Goal: Contribute content: Contribute content

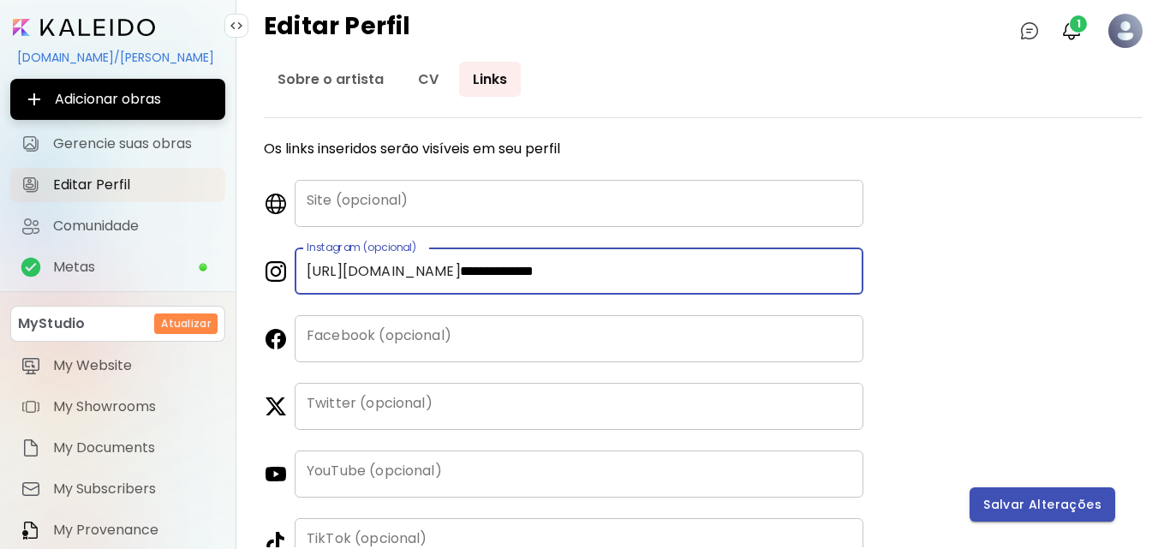
type input "**********"
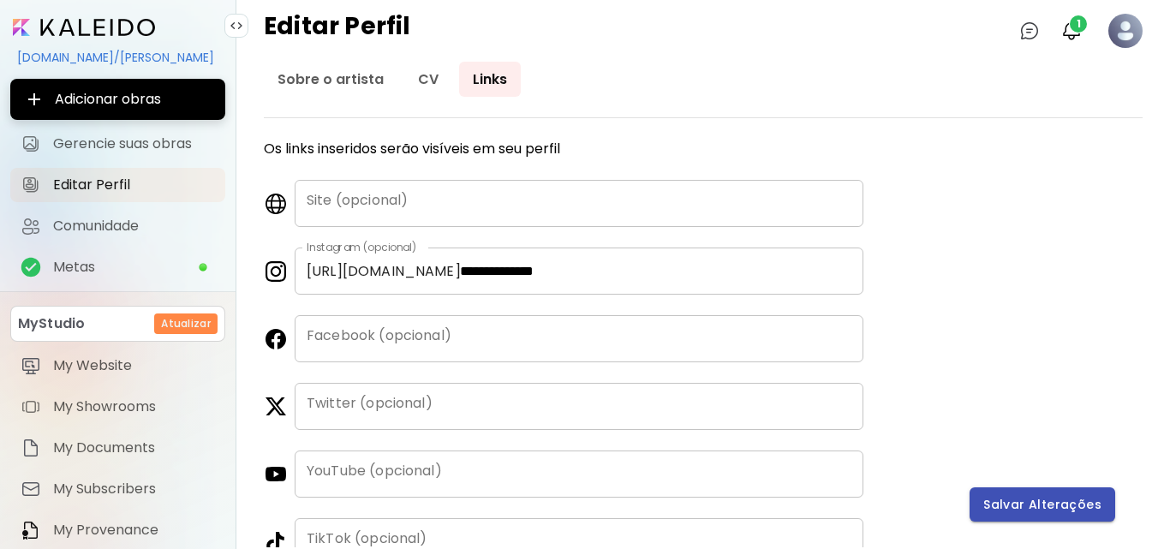
click at [1058, 488] on button "Salvar Alterações" at bounding box center [1043, 504] width 146 height 34
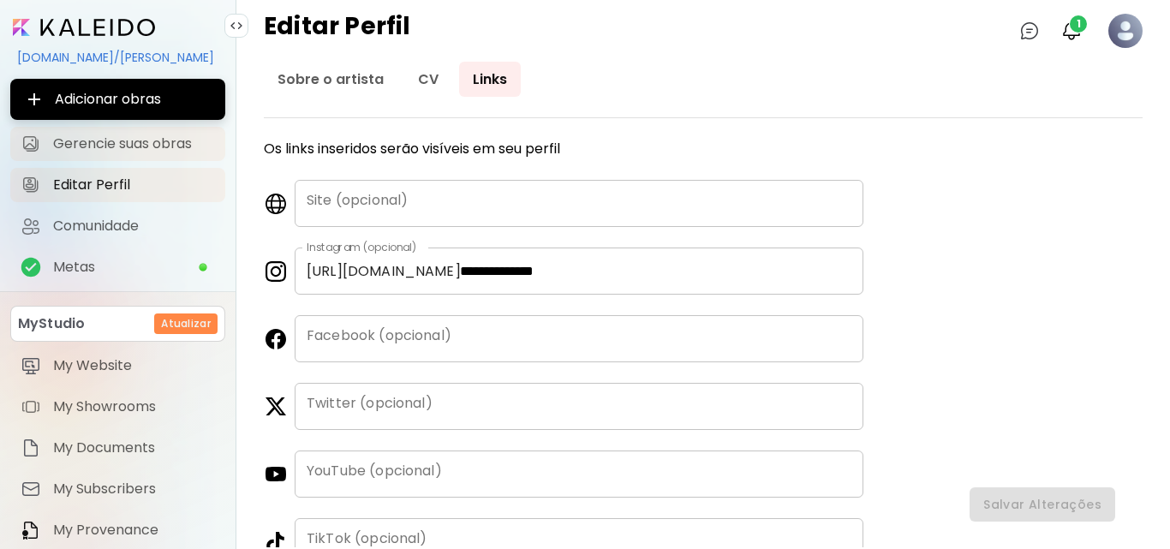
click at [73, 146] on span "Gerencie suas obras" at bounding box center [134, 143] width 162 height 17
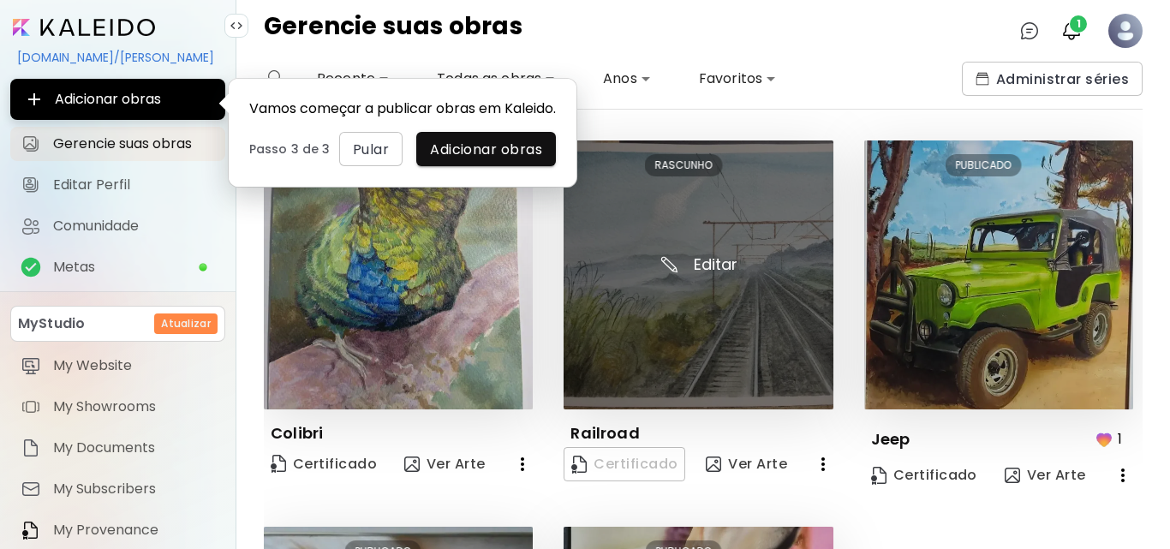
click at [704, 272] on img at bounding box center [698, 274] width 269 height 269
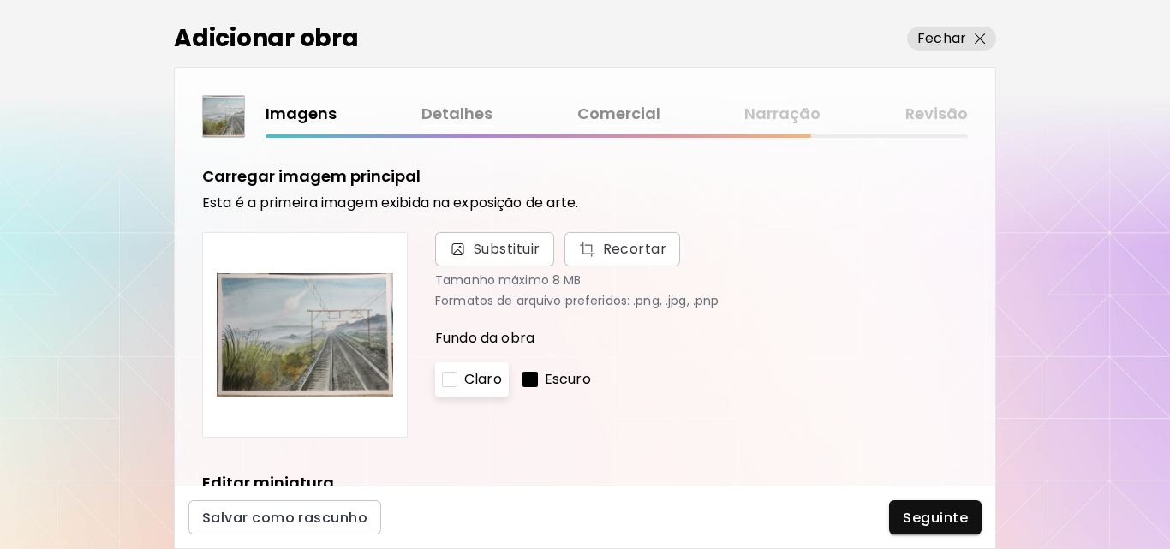
click at [997, 304] on div "Adicionar obra Fechar Imagens Detalhes Comercial Narração Revisão Carregar imag…" at bounding box center [585, 274] width 1170 height 549
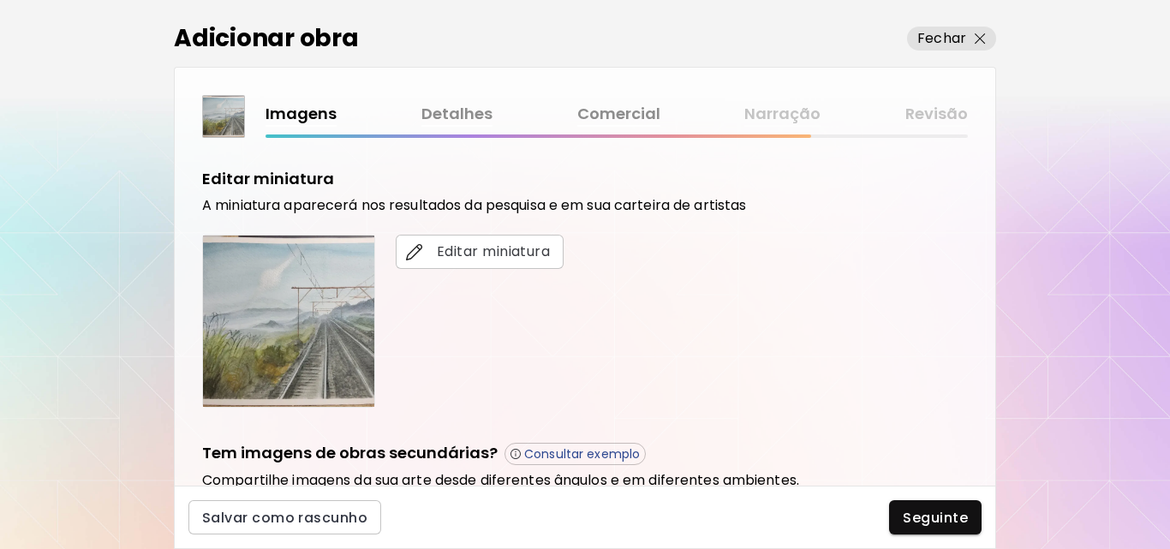
scroll to position [559, 0]
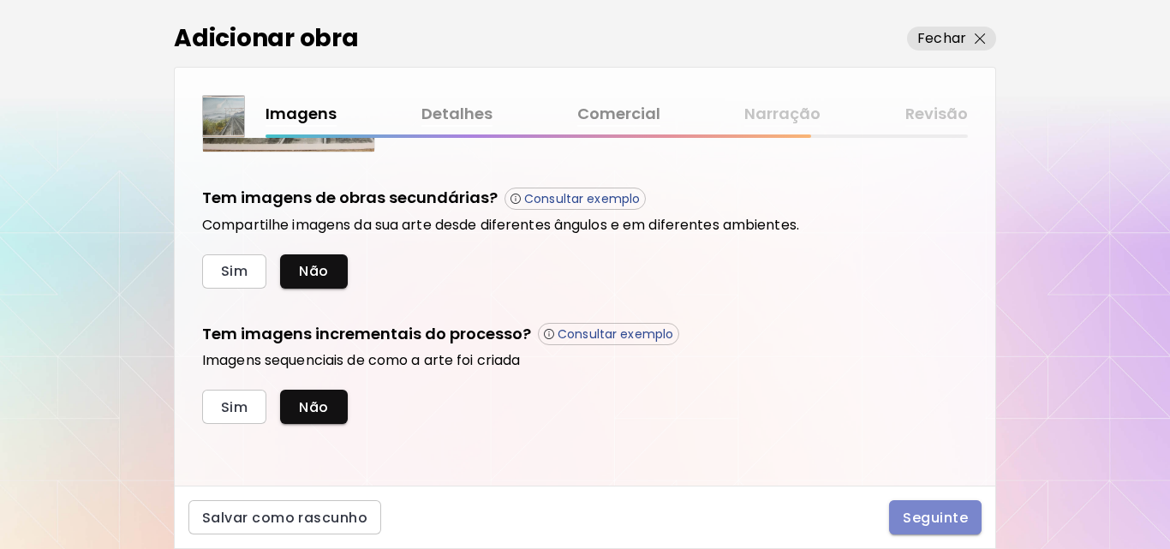
click at [932, 530] on button "Seguinte" at bounding box center [935, 517] width 93 height 34
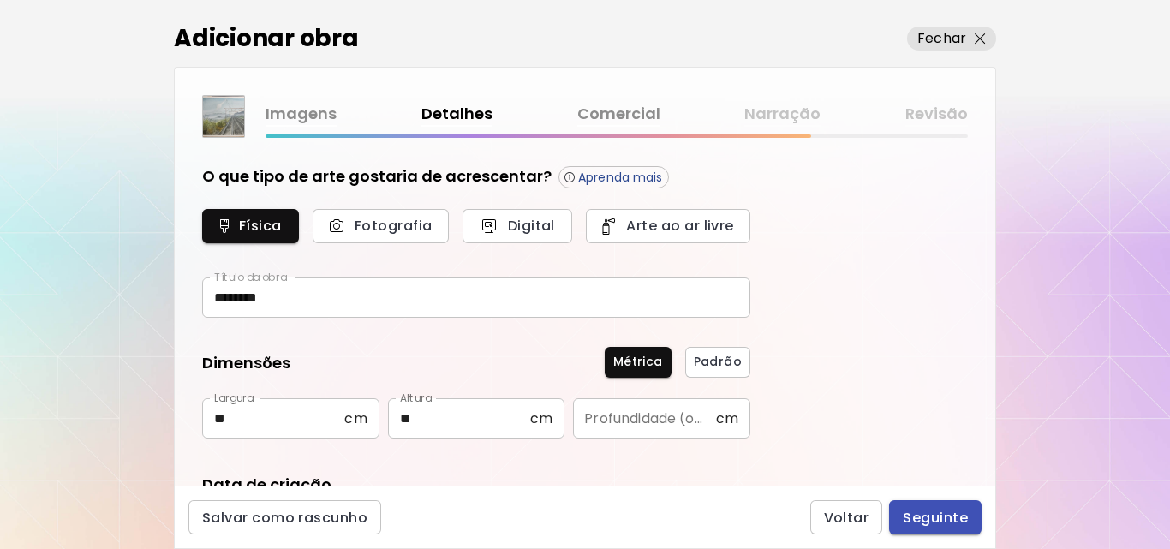
type input "********"
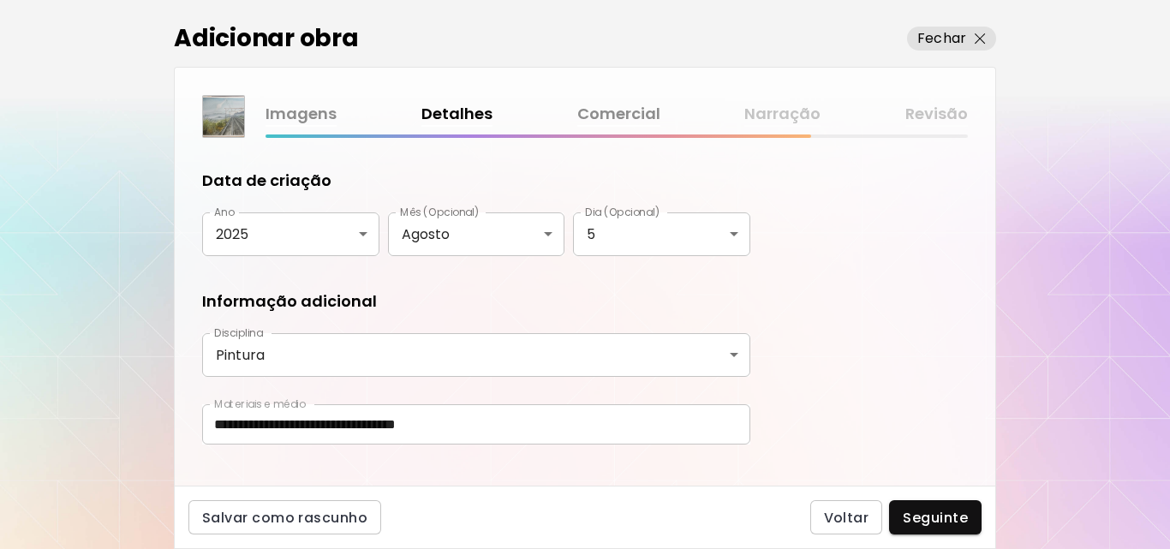
scroll to position [331, 0]
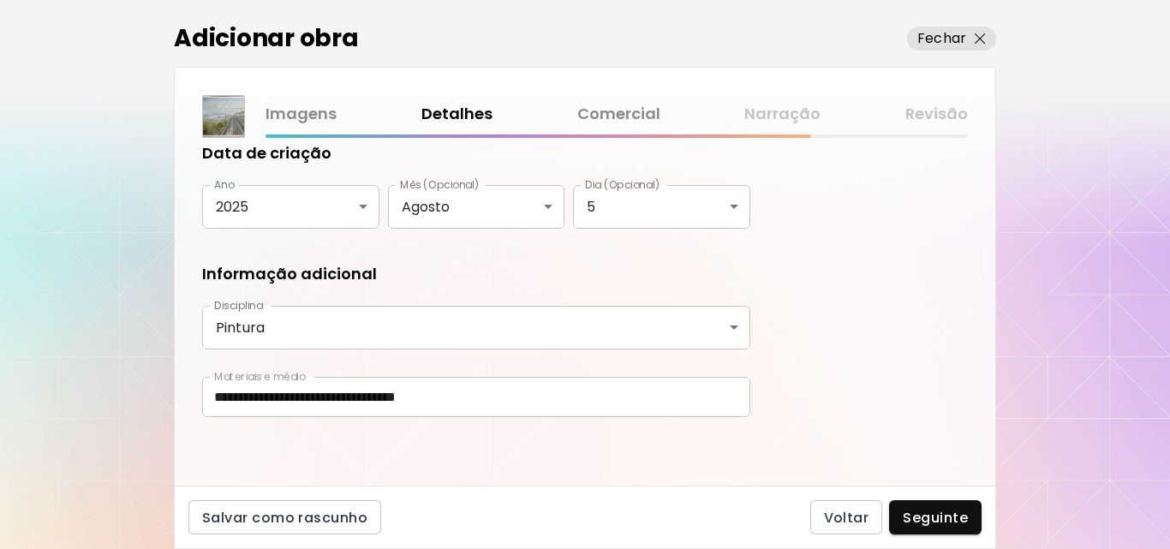
click at [1166, 463] on div "**********" at bounding box center [585, 274] width 1170 height 549
click at [938, 501] on button "Seguinte" at bounding box center [935, 517] width 93 height 34
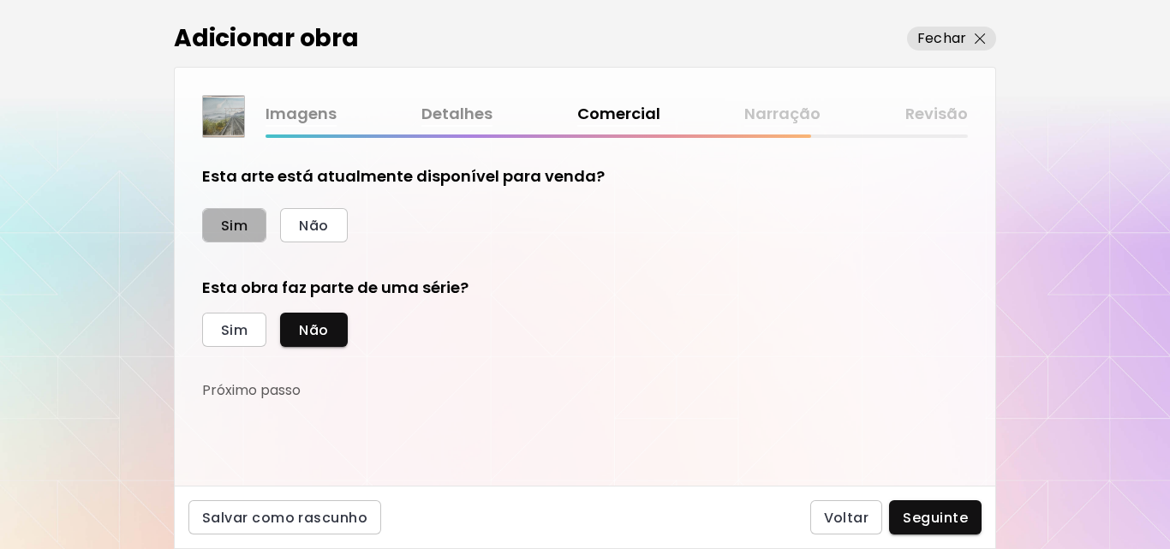
click at [243, 232] on span "Sim" at bounding box center [234, 226] width 27 height 18
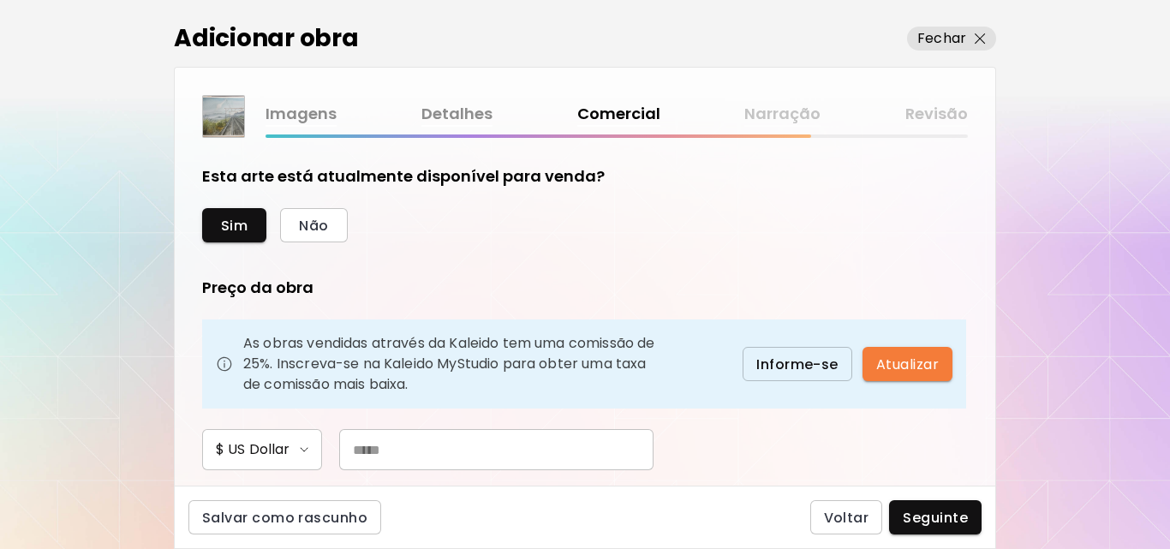
click at [438, 466] on input "text" at bounding box center [496, 449] width 314 height 41
type input "***"
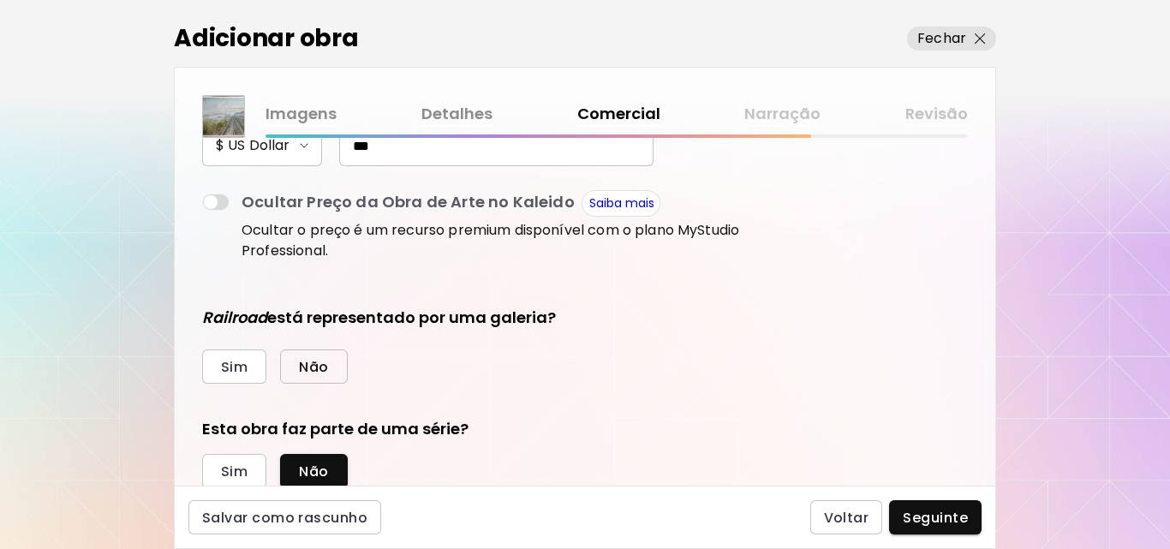
click at [346, 360] on button "Não" at bounding box center [313, 366] width 67 height 34
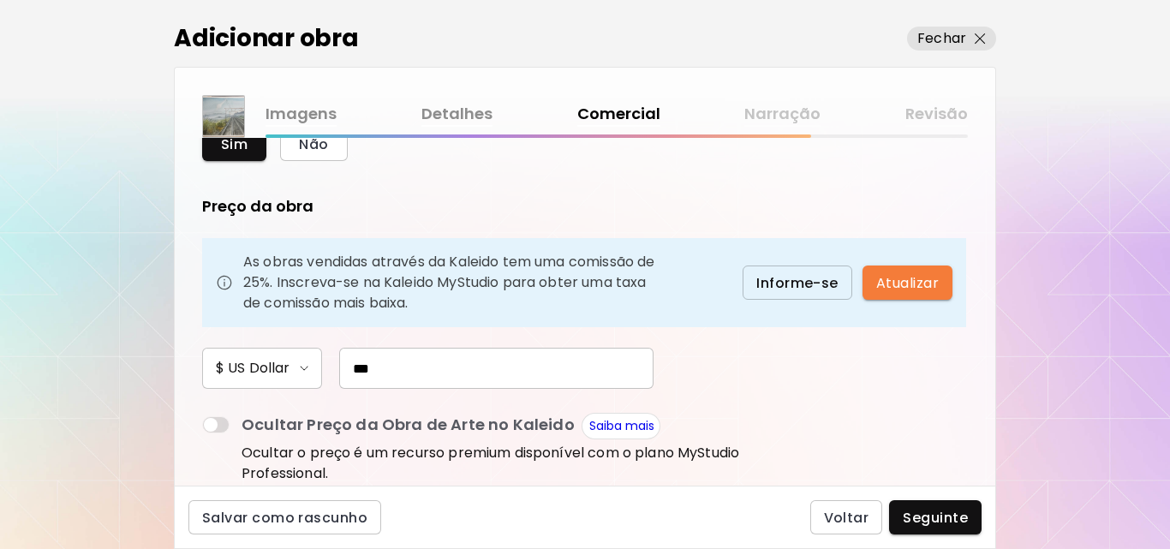
scroll to position [56, 0]
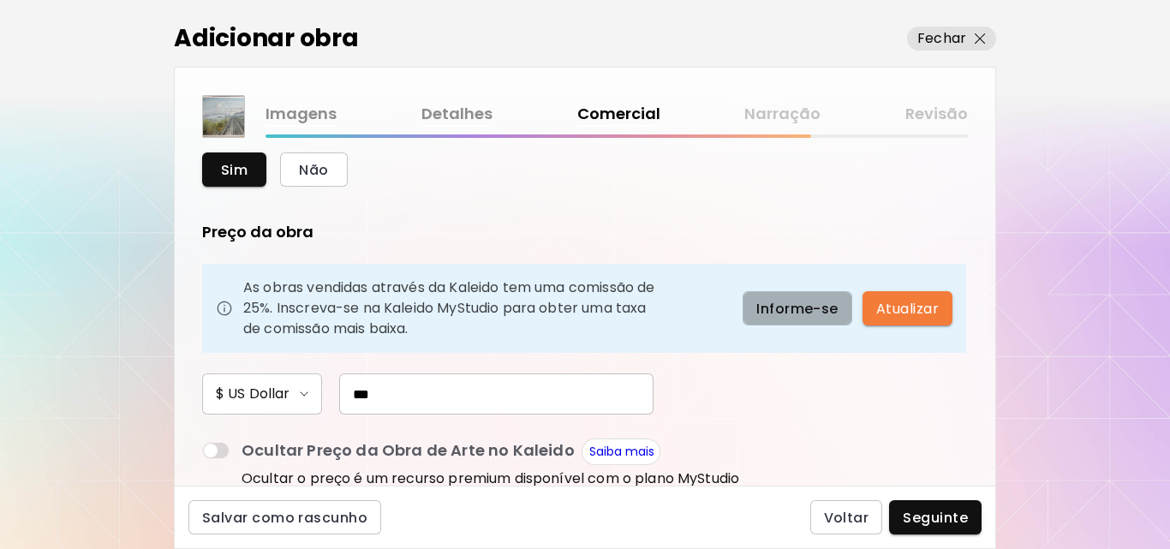
click at [835, 308] on span "Informe-se" at bounding box center [797, 309] width 82 height 18
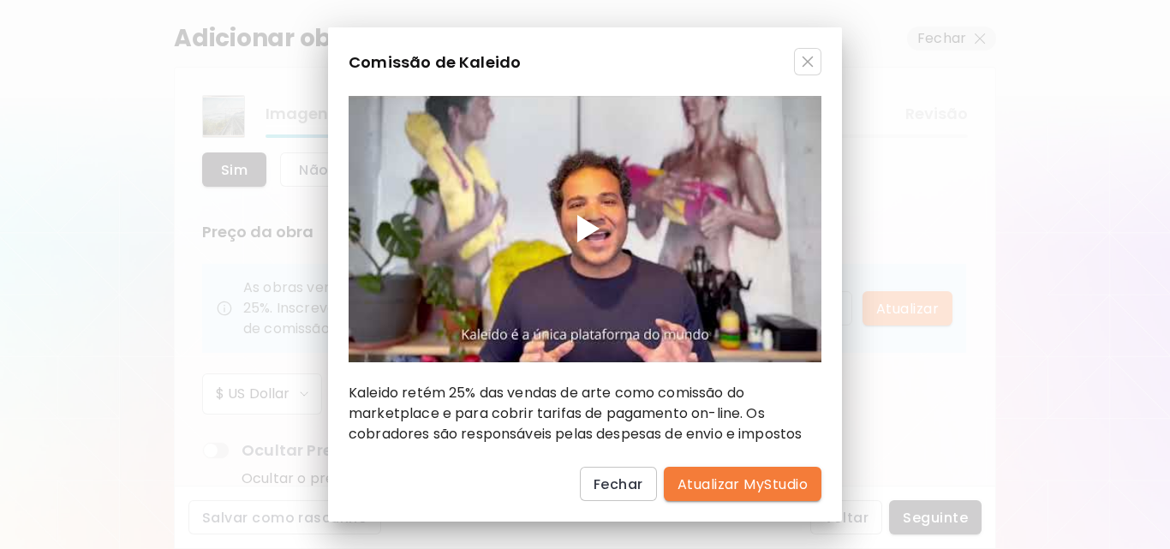
click at [585, 226] on div at bounding box center [588, 228] width 22 height 27
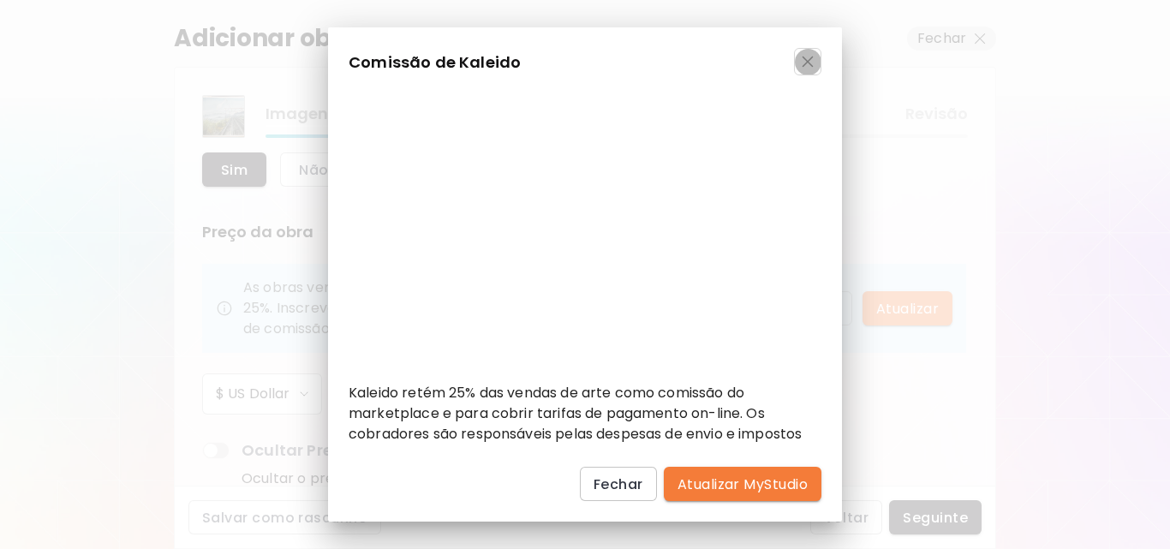
click at [809, 54] on button "button" at bounding box center [807, 61] width 27 height 27
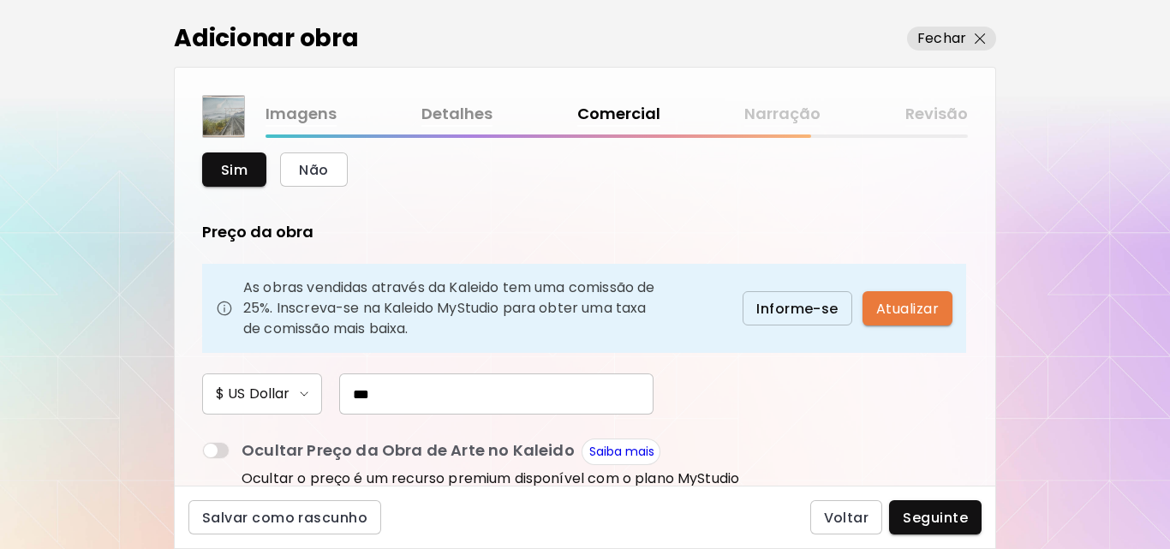
click at [935, 314] on span "Atualizar" at bounding box center [907, 309] width 63 height 18
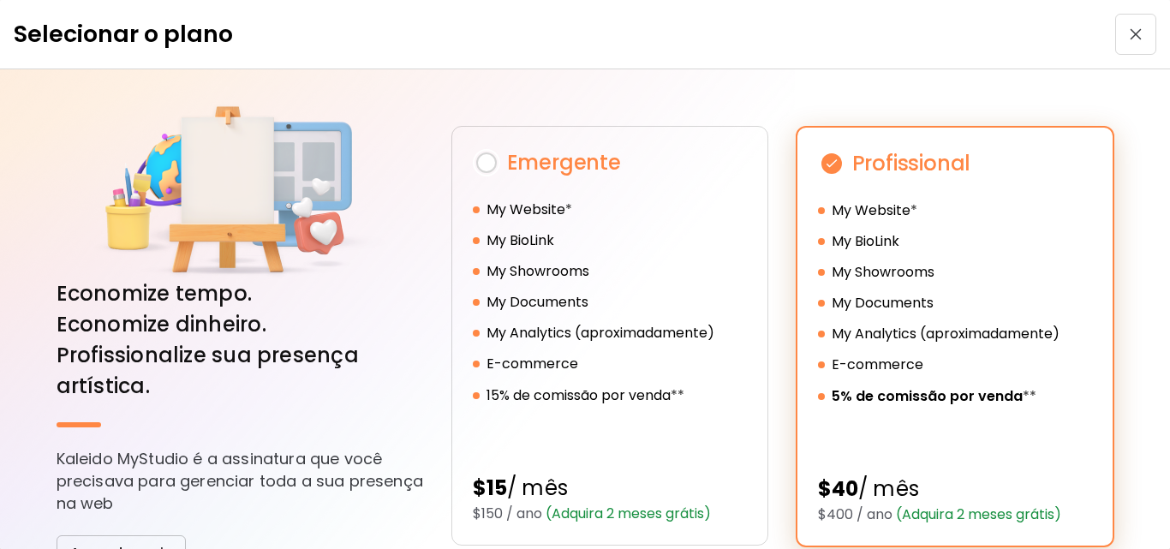
click at [1127, 46] on button "button" at bounding box center [1135, 34] width 41 height 41
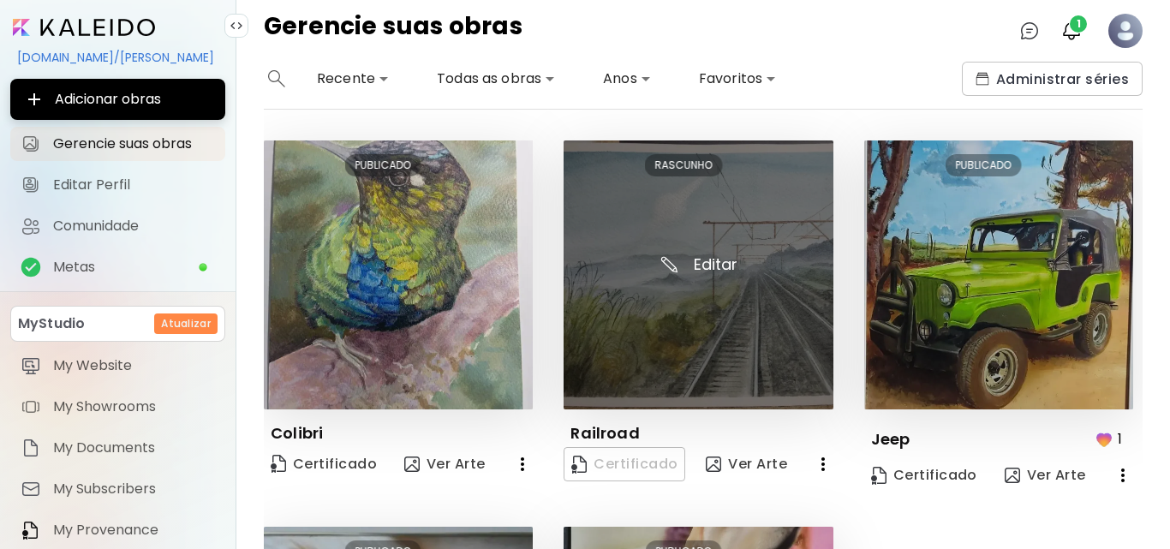
click at [692, 299] on img at bounding box center [698, 274] width 269 height 269
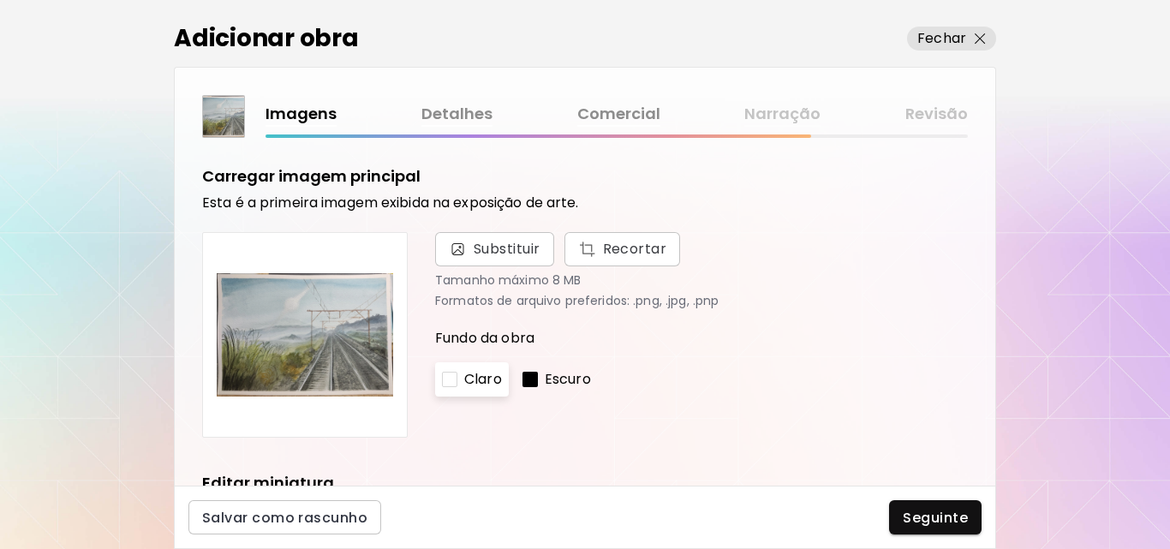
click at [378, 356] on img at bounding box center [305, 335] width 176 height 176
click at [523, 377] on div at bounding box center [529, 379] width 15 height 15
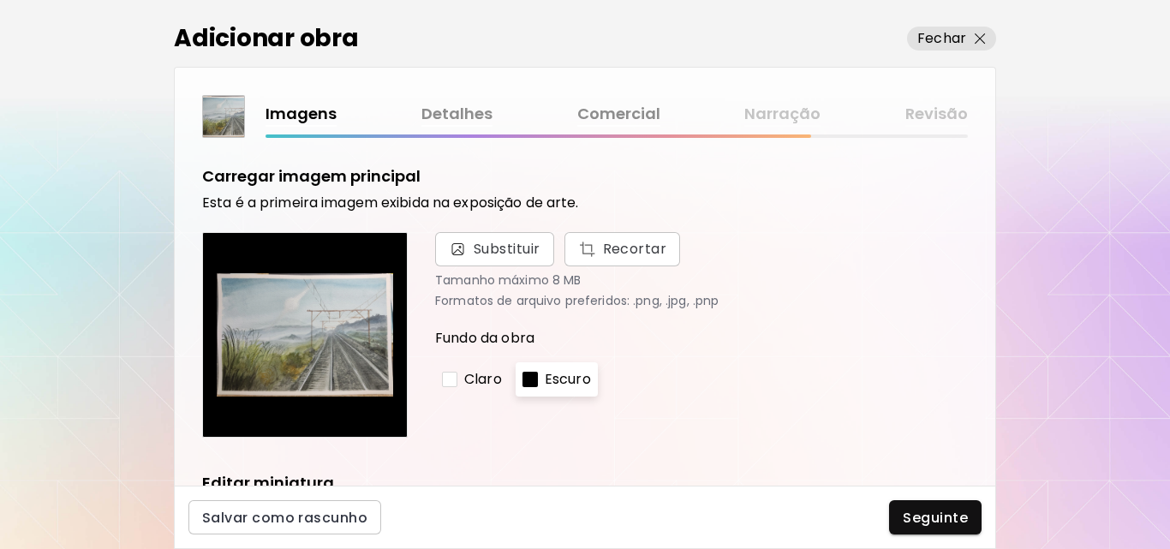
click at [493, 377] on p "Claro" at bounding box center [483, 379] width 38 height 21
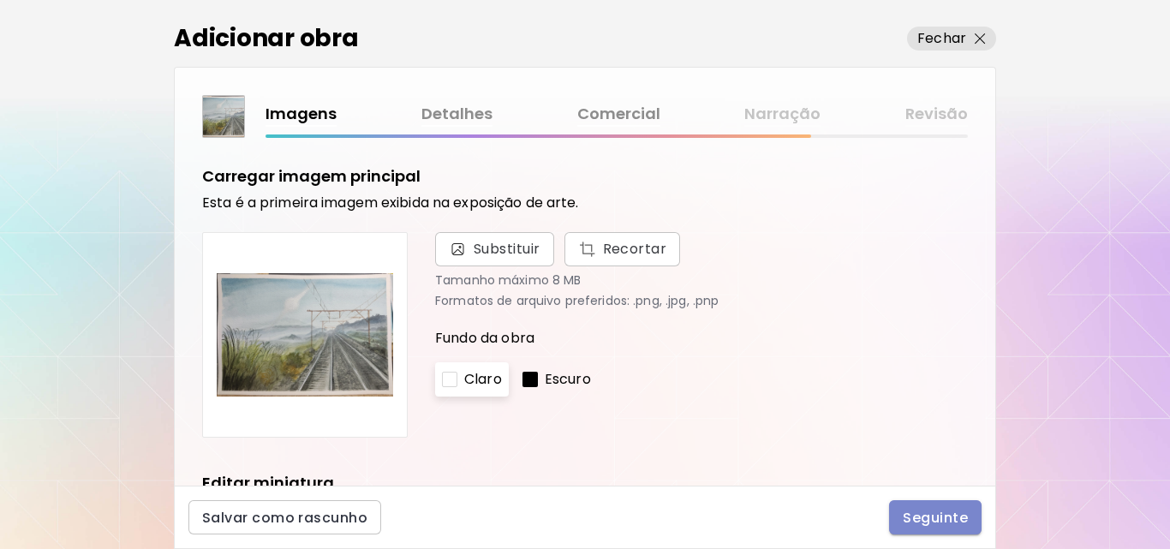
click at [931, 509] on span "Seguinte" at bounding box center [935, 518] width 65 height 18
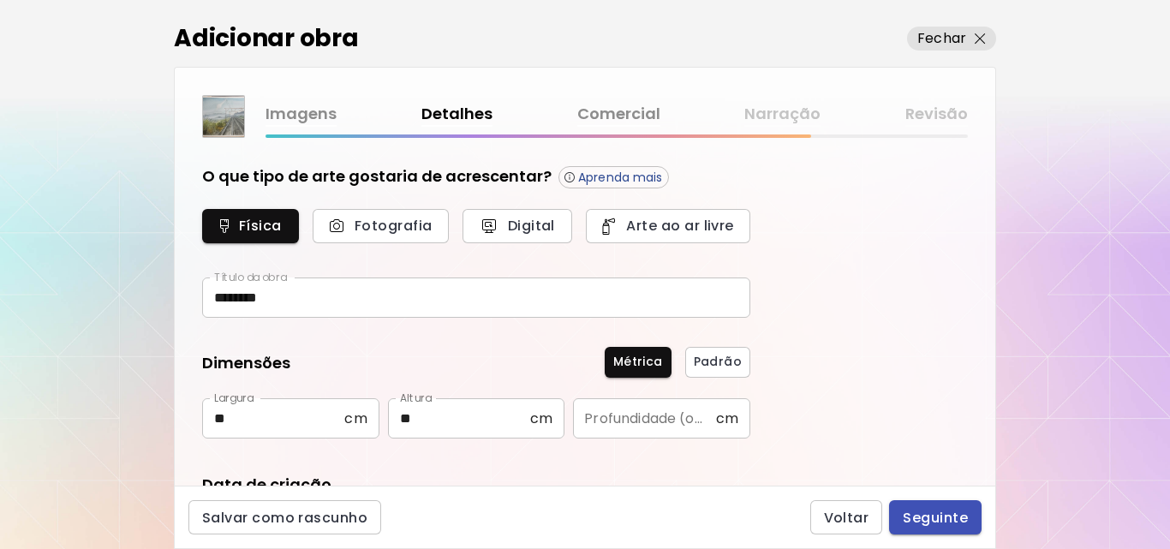
type input "********"
click at [986, 474] on div "**********" at bounding box center [585, 312] width 821 height 348
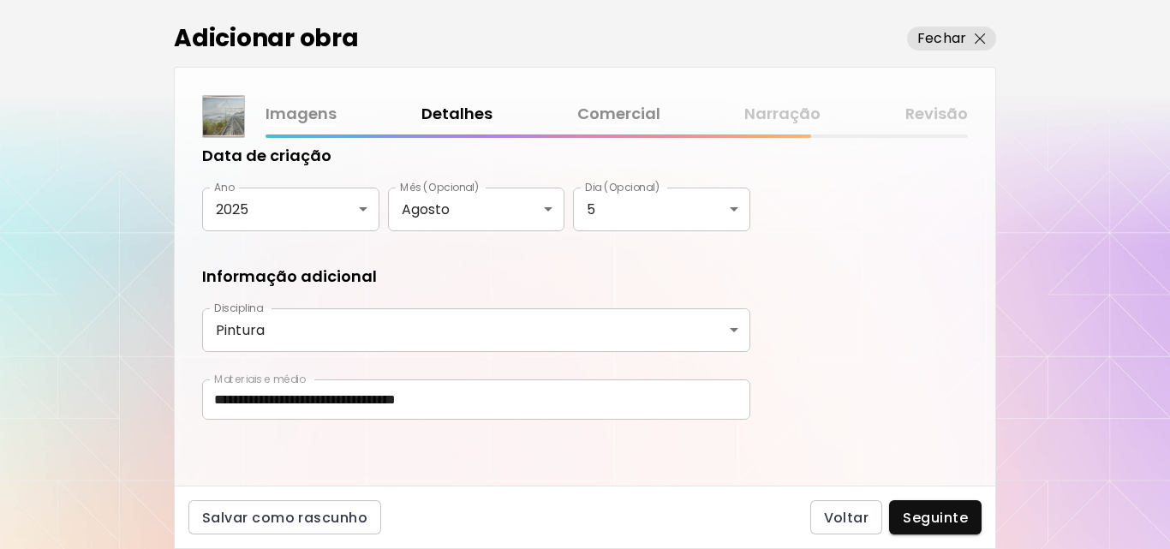
scroll to position [331, 0]
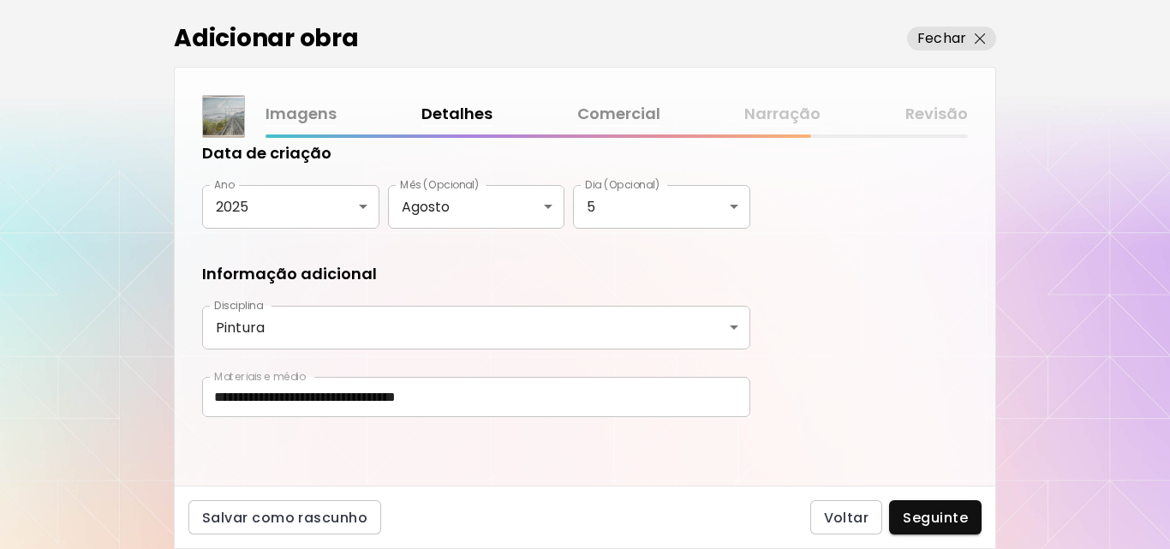
click at [992, 487] on div "Salvar como rascunho Voltar Seguinte" at bounding box center [585, 517] width 822 height 63
click at [937, 527] on span "Seguinte" at bounding box center [935, 518] width 65 height 18
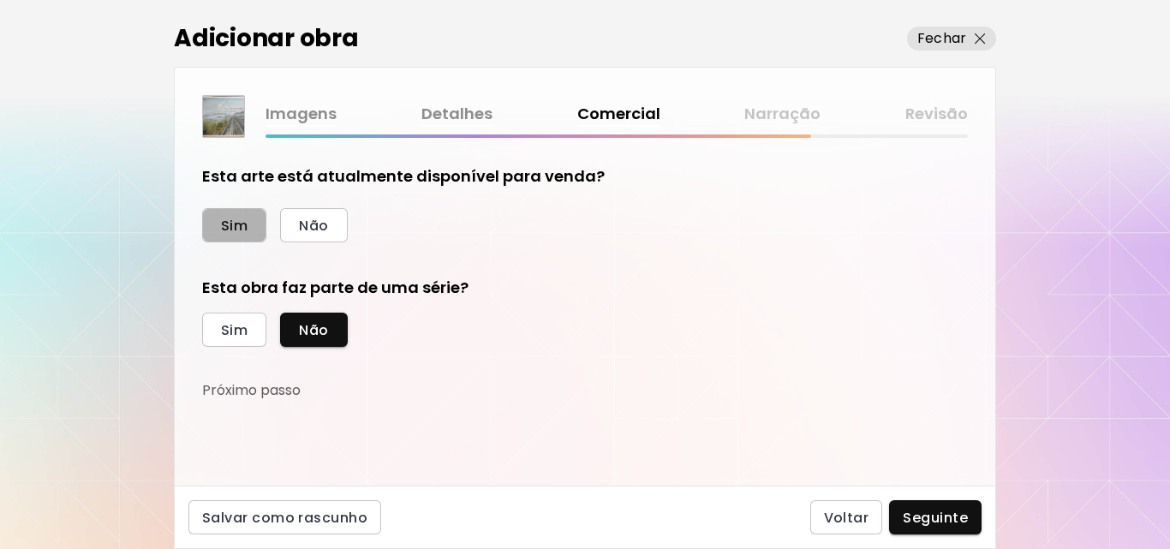
click at [213, 226] on button "Sim" at bounding box center [234, 225] width 64 height 34
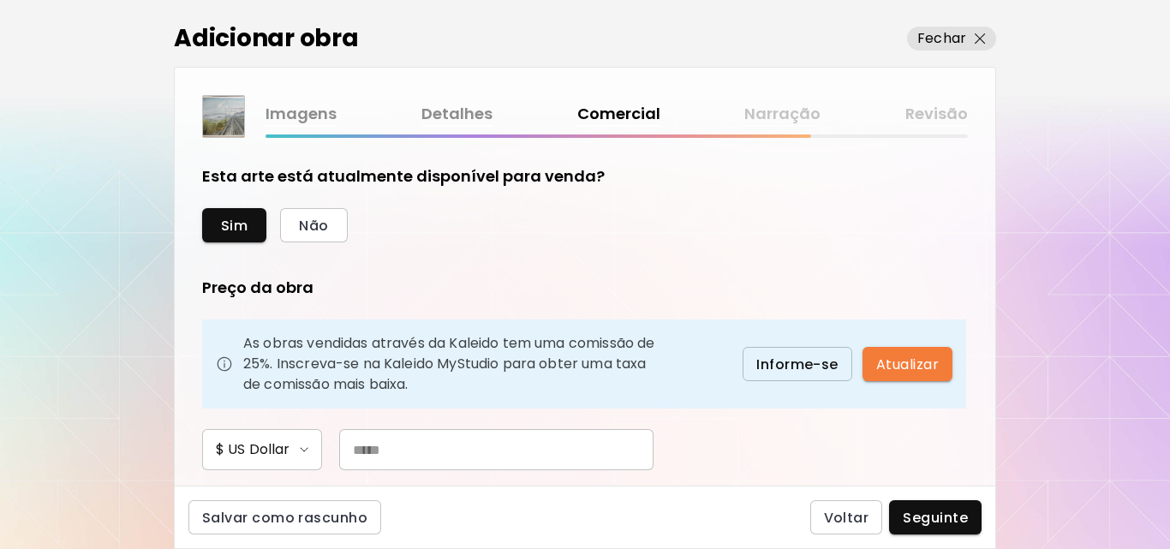
click at [548, 454] on input "text" at bounding box center [496, 449] width 314 height 41
type input "***"
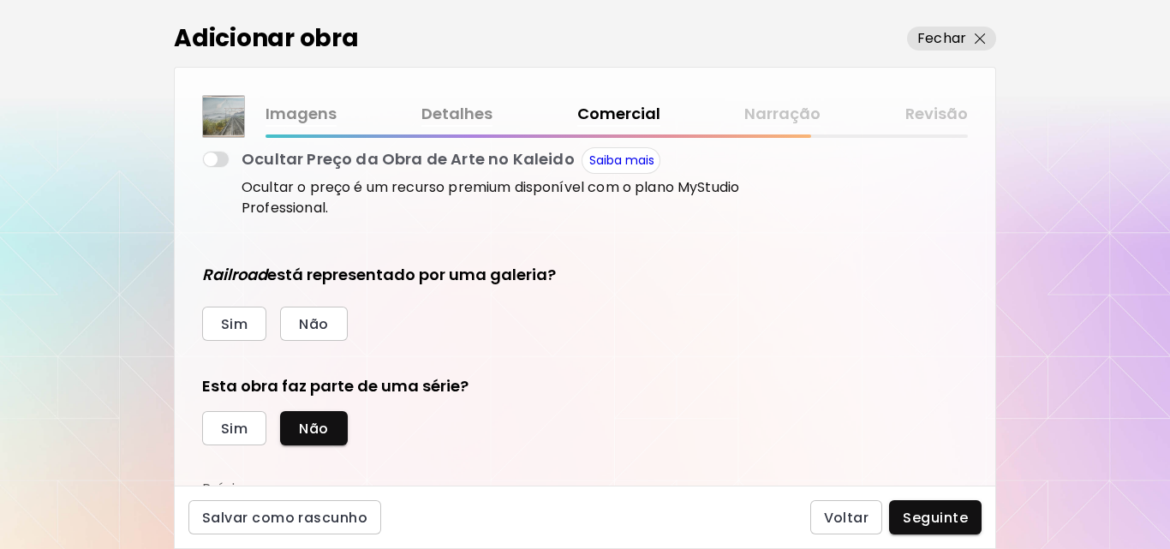
scroll to position [360, 0]
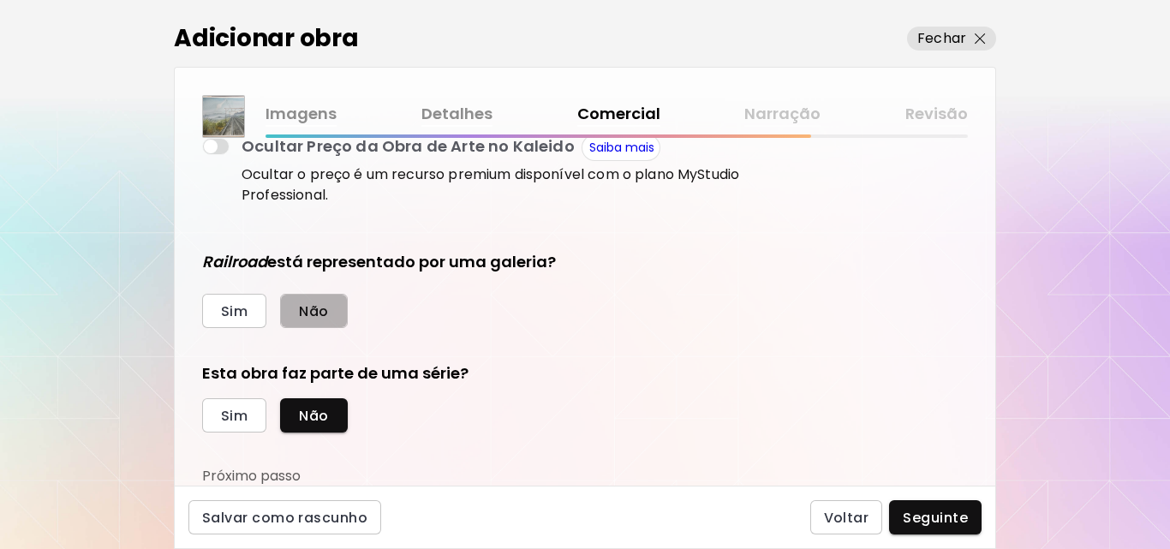
click at [338, 313] on button "Não" at bounding box center [313, 311] width 67 height 34
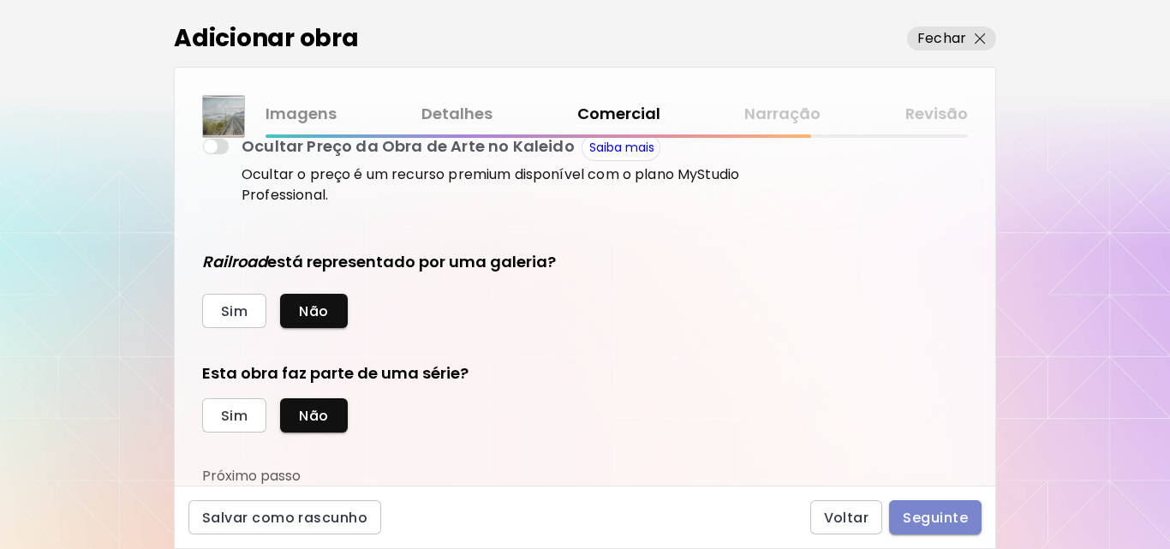
click at [970, 516] on button "Seguinte" at bounding box center [935, 517] width 93 height 34
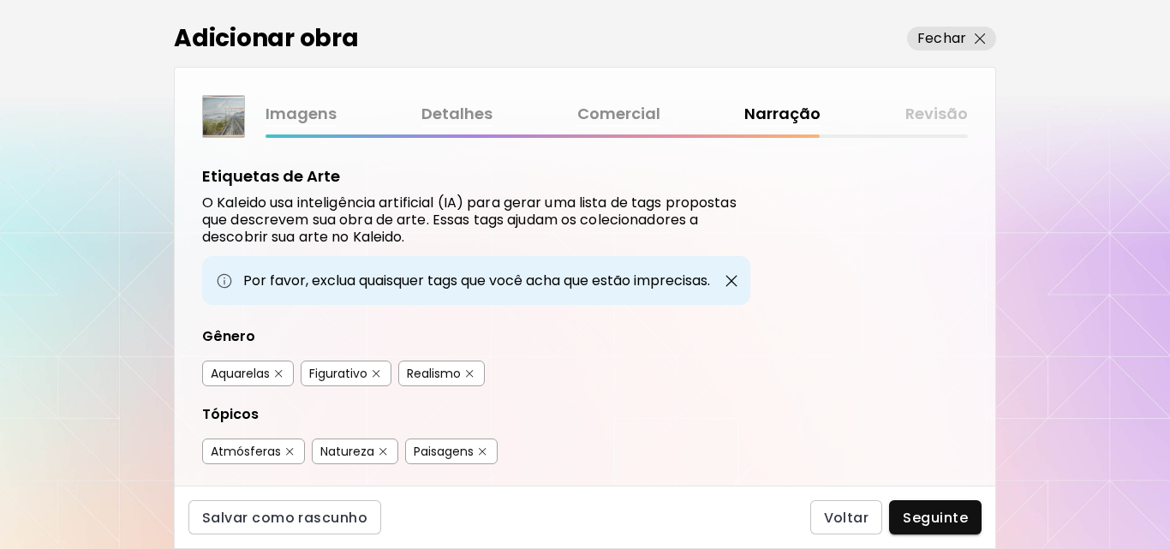
click at [380, 372] on img "button" at bounding box center [377, 374] width 8 height 8
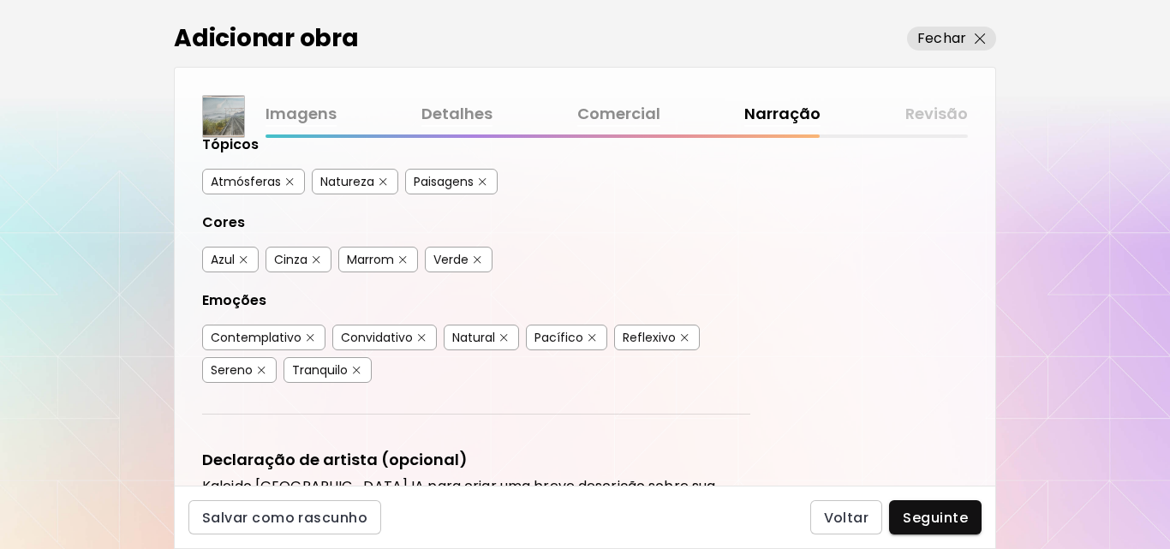
scroll to position [304, 0]
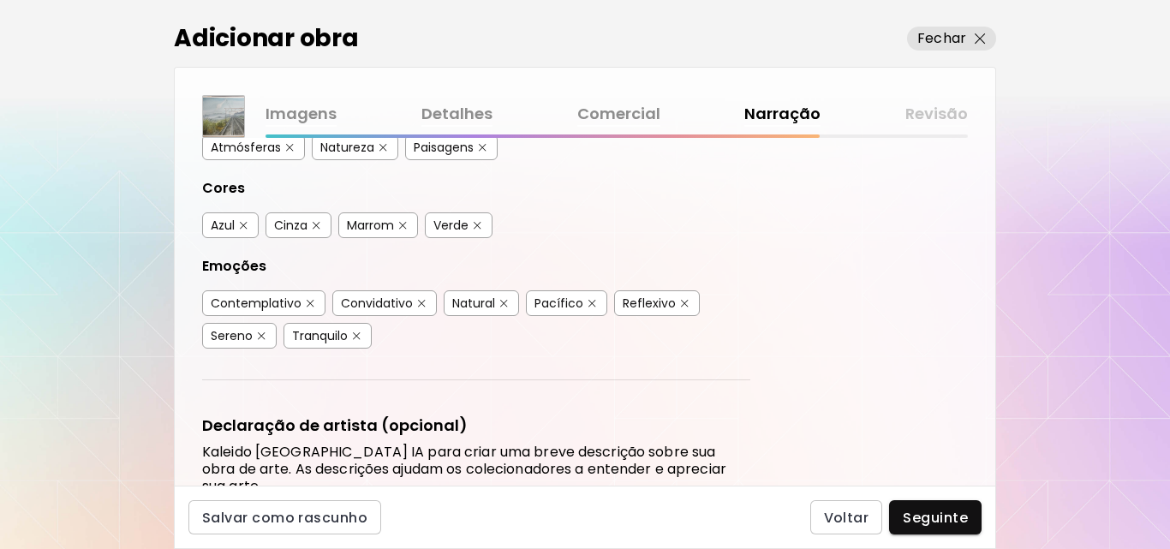
click at [421, 302] on img "button" at bounding box center [422, 304] width 8 height 8
click at [683, 303] on img "button" at bounding box center [685, 304] width 8 height 8
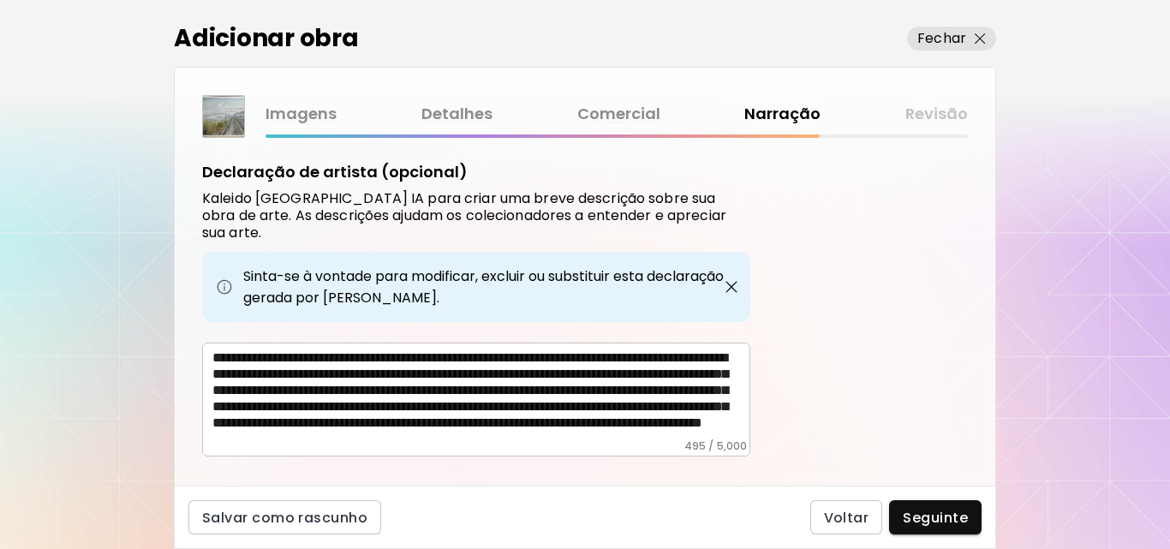
scroll to position [573, 0]
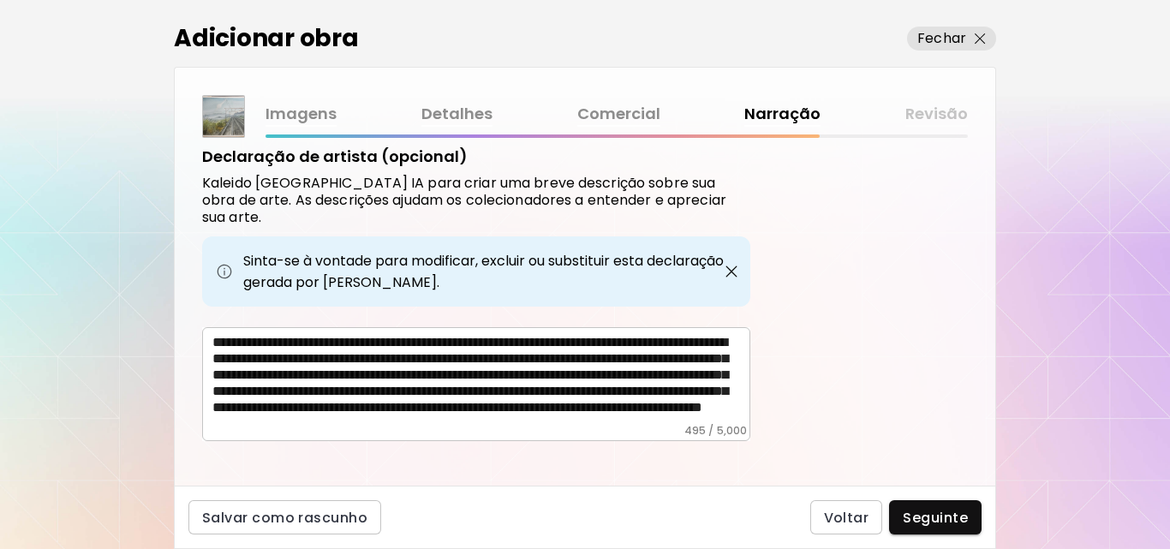
drag, startPoint x: 807, startPoint y: 424, endPoint x: 732, endPoint y: 424, distance: 74.5
click at [732, 424] on div "Etiquetas de Arte O Kaleido usa inteligência artificial (IA) para gerar uma lis…" at bounding box center [585, 312] width 821 height 348
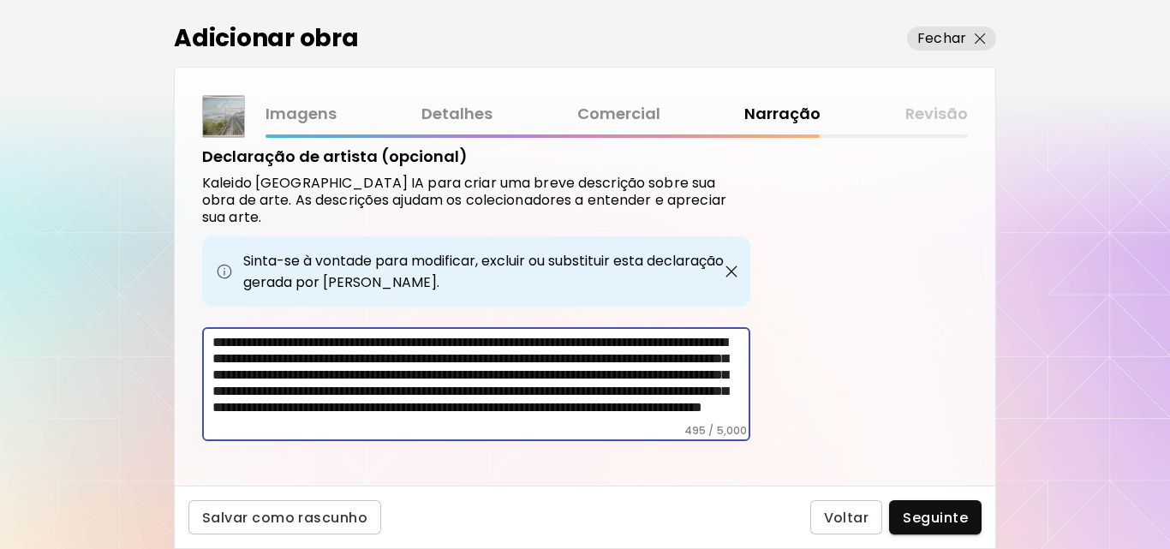
scroll to position [42, 0]
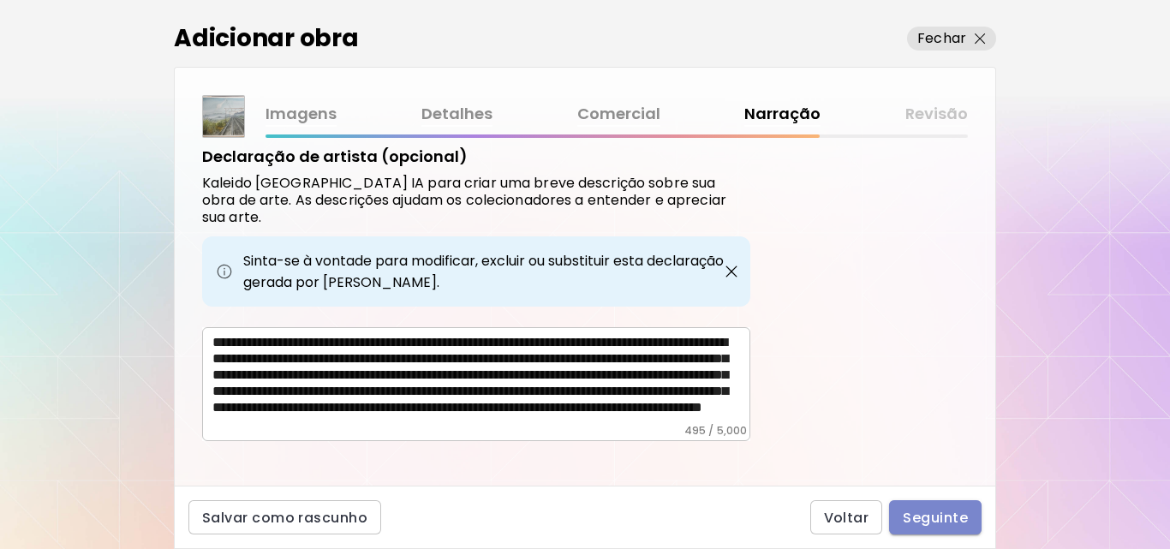
click at [961, 506] on button "Seguinte" at bounding box center [935, 517] width 93 height 34
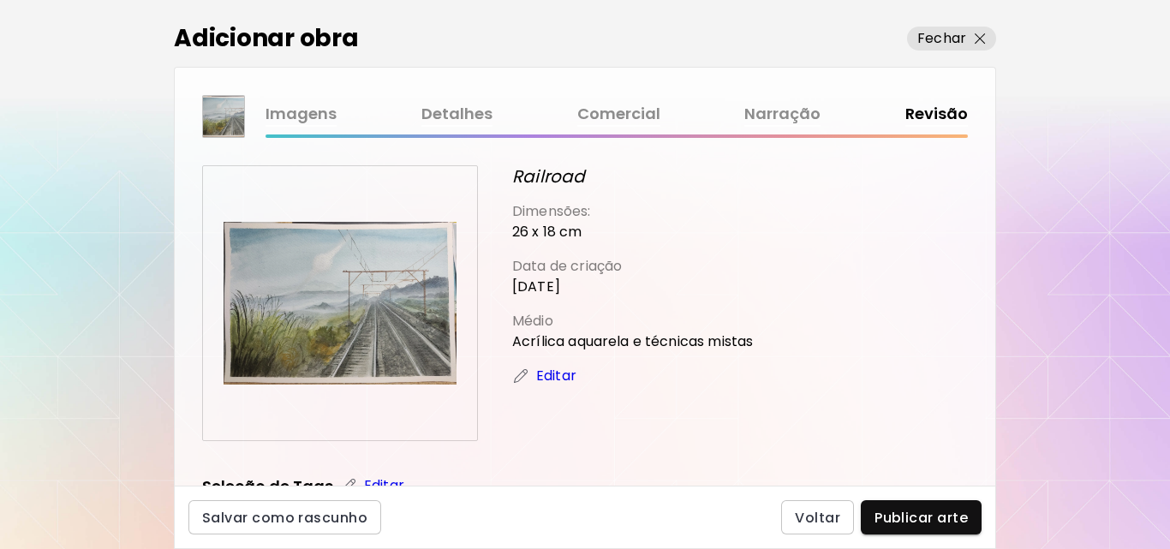
click at [720, 340] on p "Acrílica aquarela e técnicas mistas" at bounding box center [740, 341] width 456 height 21
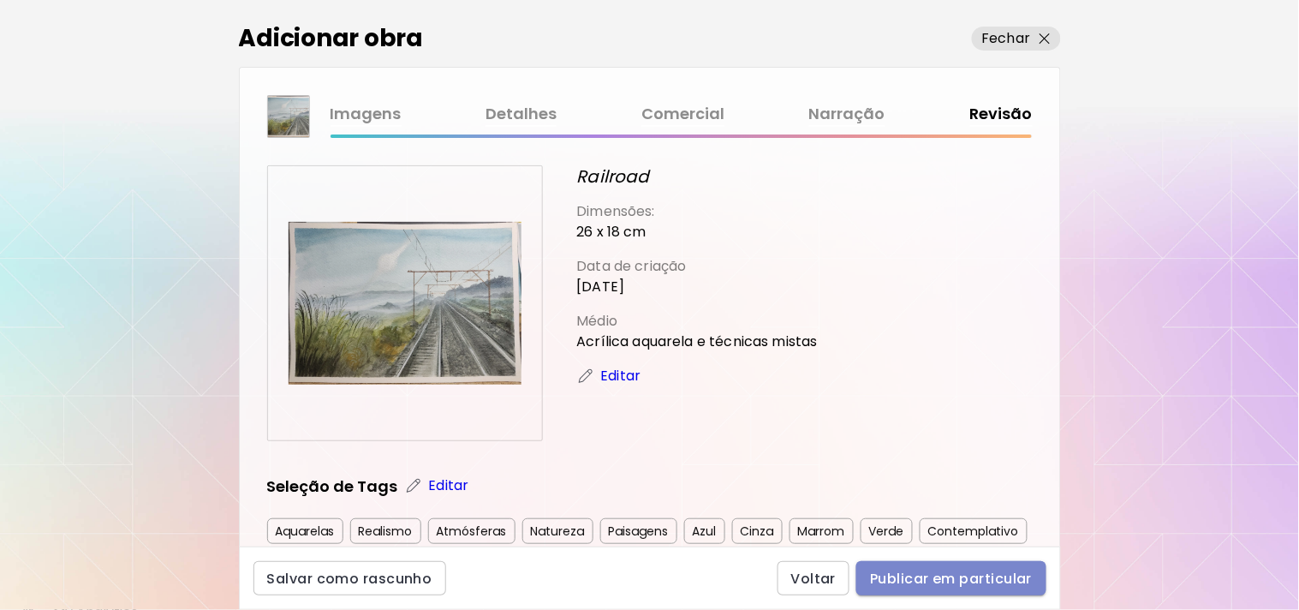
click at [936, 548] on span "Publicar em particular" at bounding box center [951, 579] width 162 height 18
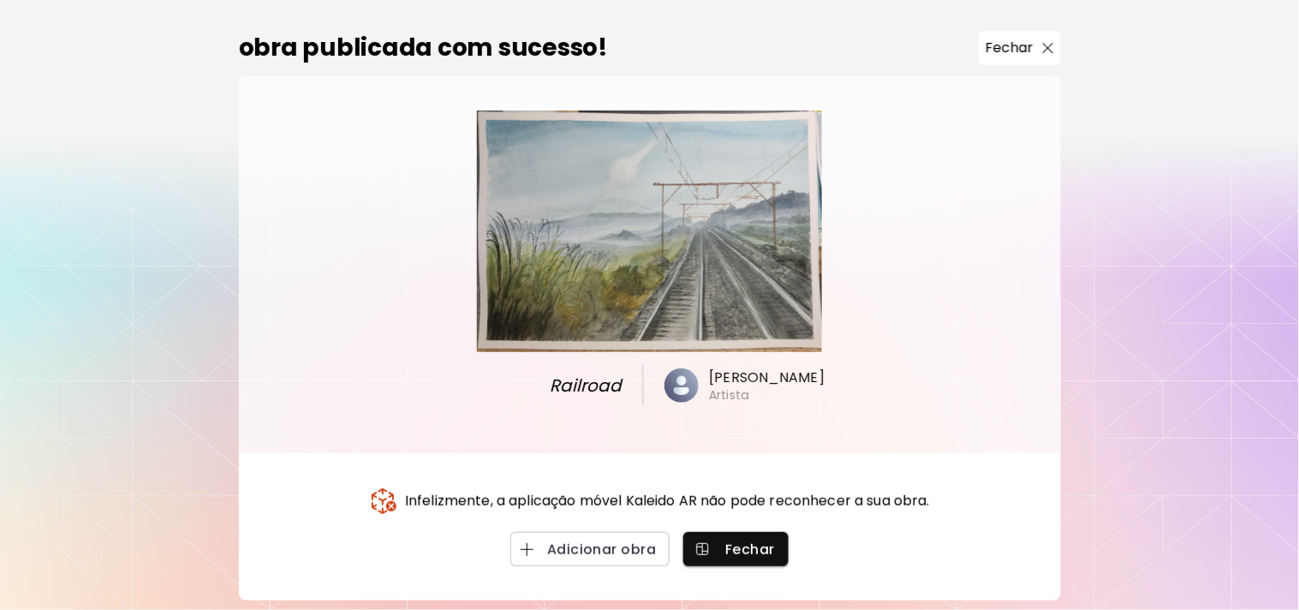
click at [854, 501] on p "Infelizmente, a aplicação móvel Kaleido AR não pode reconhecer a sua obra." at bounding box center [667, 501] width 525 height 21
click at [1005, 58] on button "Fechar" at bounding box center [1020, 48] width 82 height 34
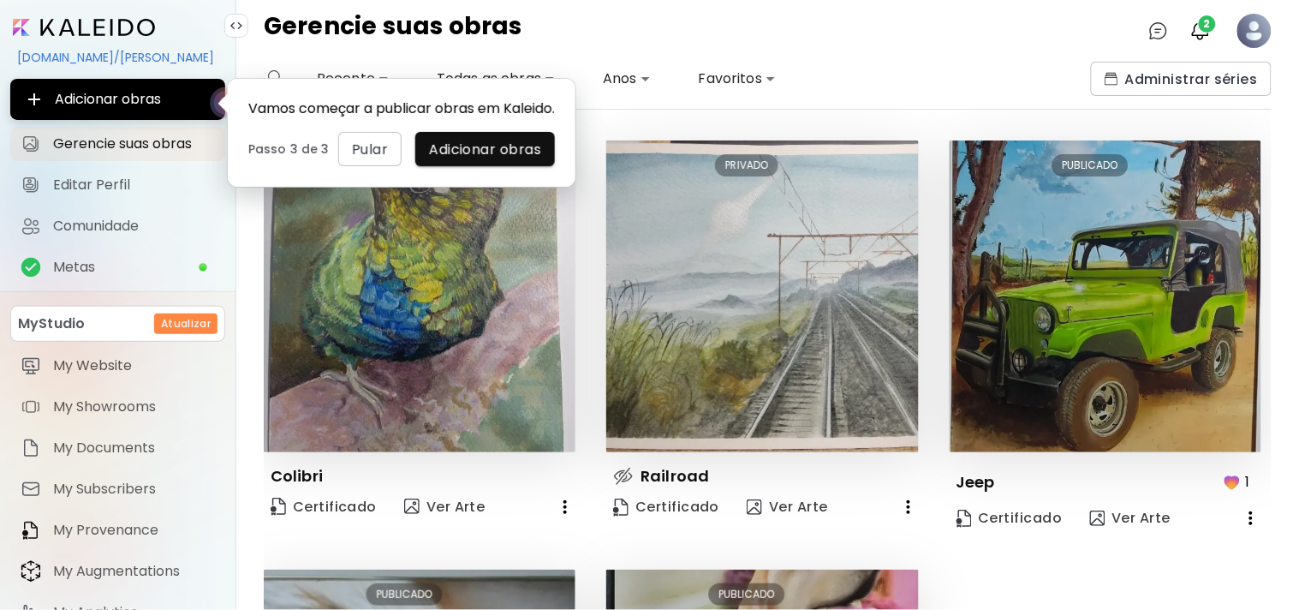
click at [621, 473] on img at bounding box center [623, 476] width 21 height 21
click at [1169, 27] on span "2" at bounding box center [1207, 23] width 17 height 17
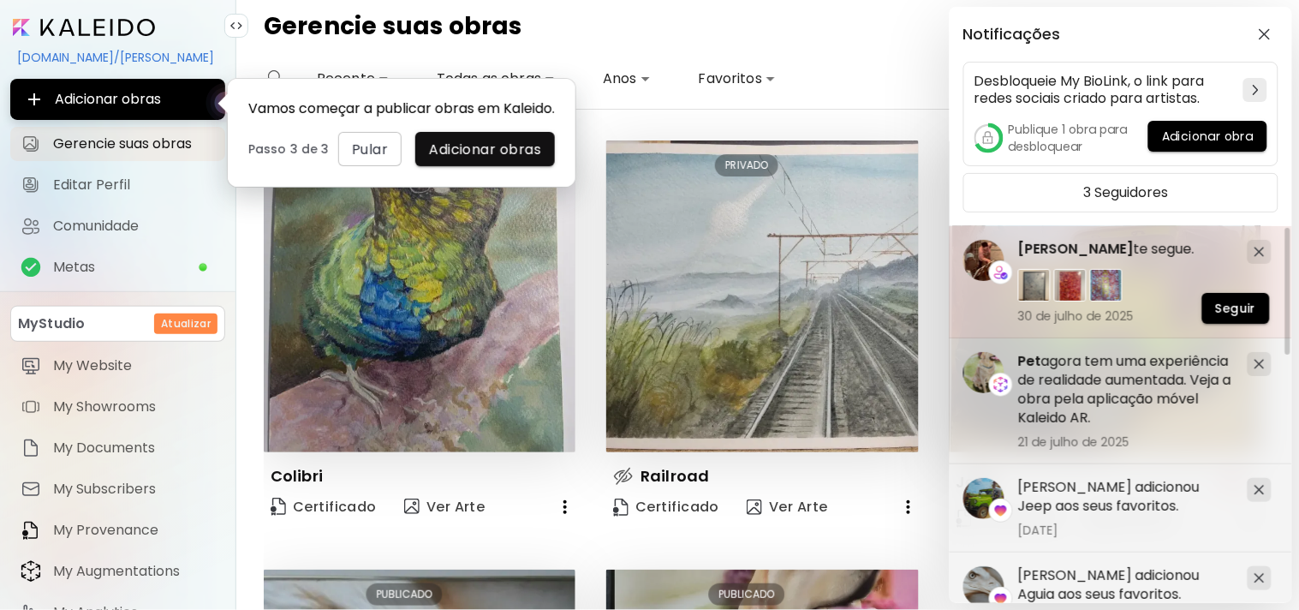
click at [1065, 252] on span "[PERSON_NAME]" at bounding box center [1076, 249] width 116 height 20
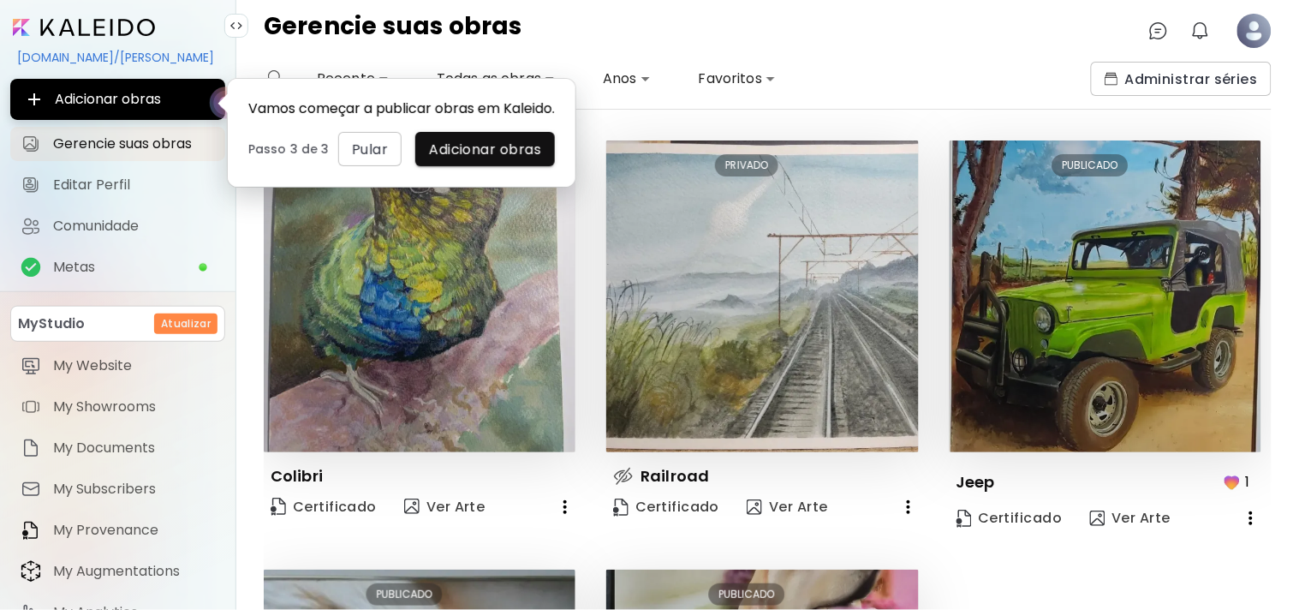
scroll to position [349, 0]
